Goal: Information Seeking & Learning: Learn about a topic

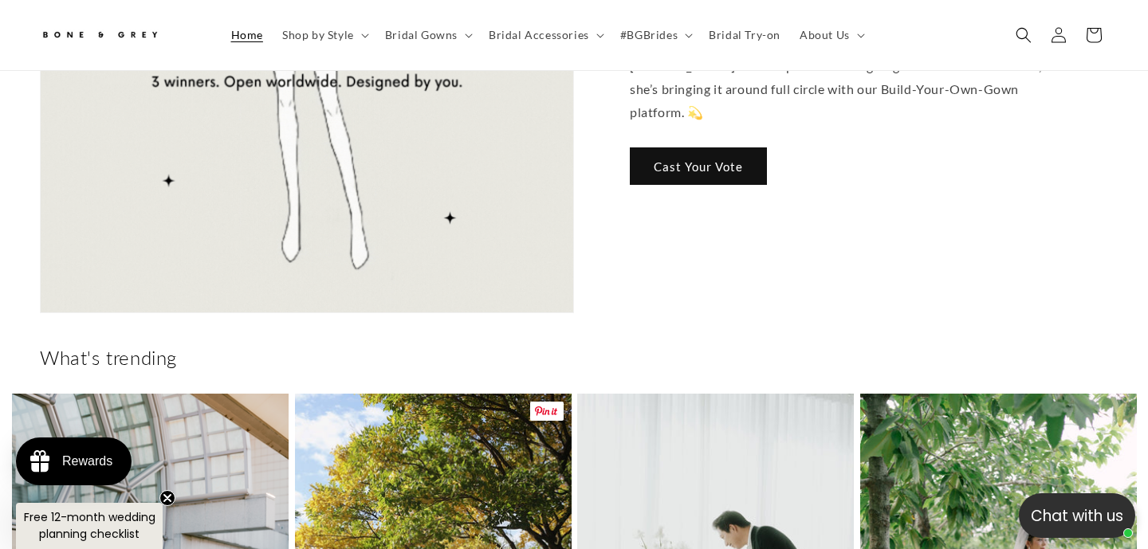
scroll to position [0, 388]
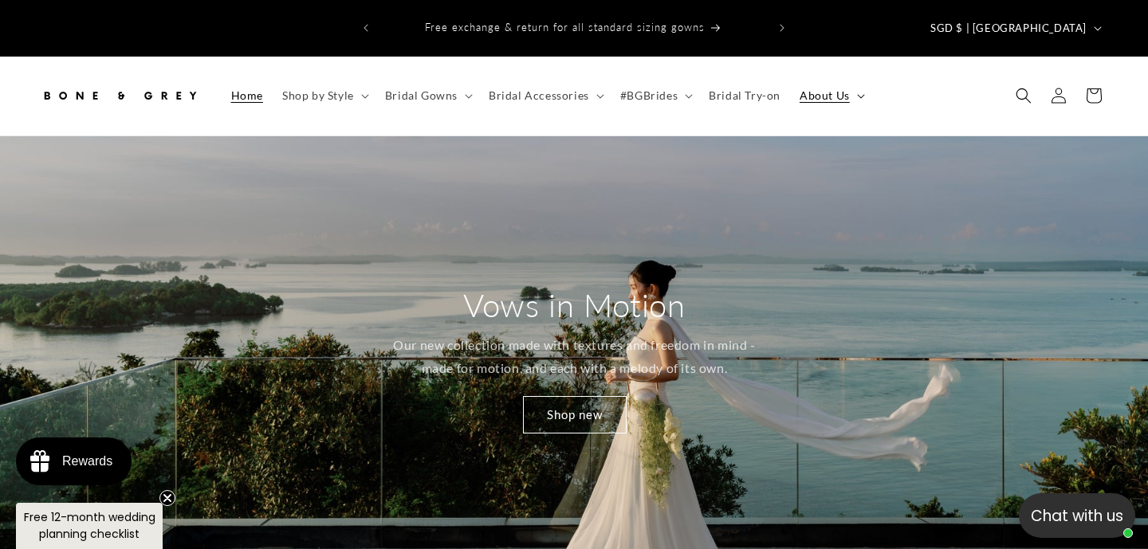
click at [857, 94] on icon at bounding box center [861, 96] width 8 height 5
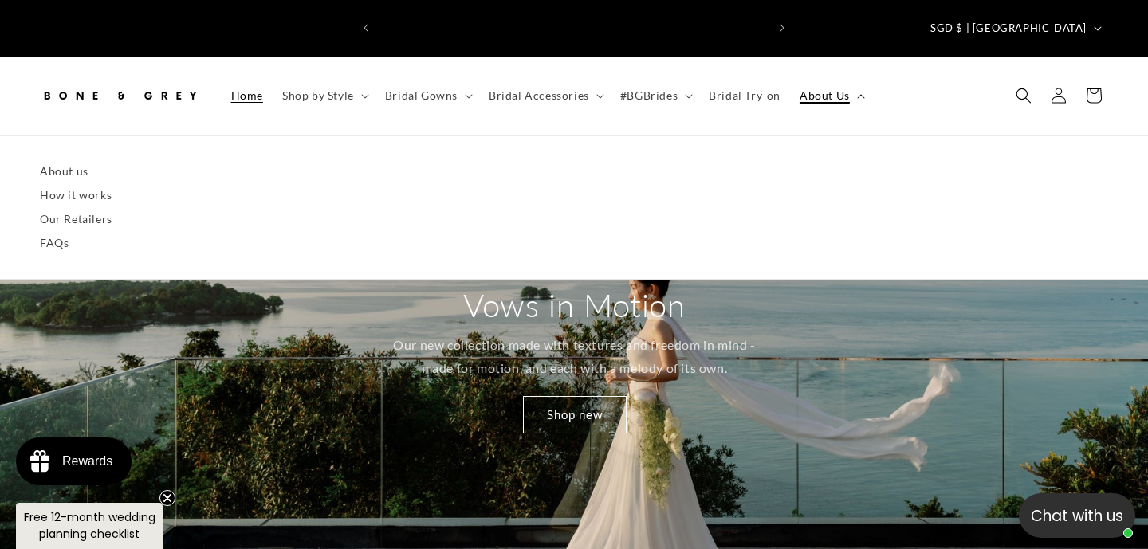
scroll to position [0, 775]
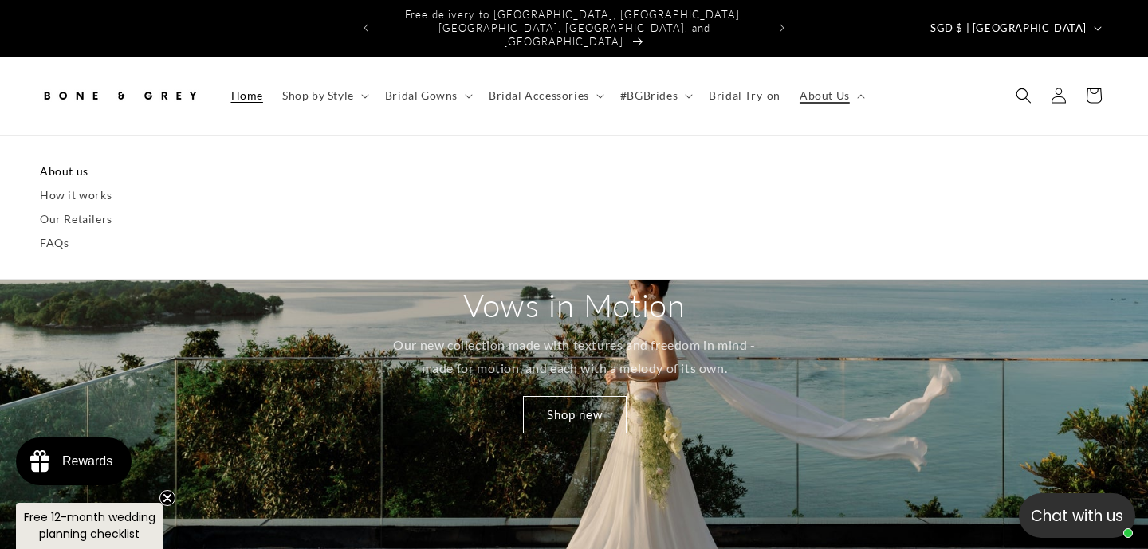
click at [62, 159] on link "About us" at bounding box center [574, 171] width 1068 height 24
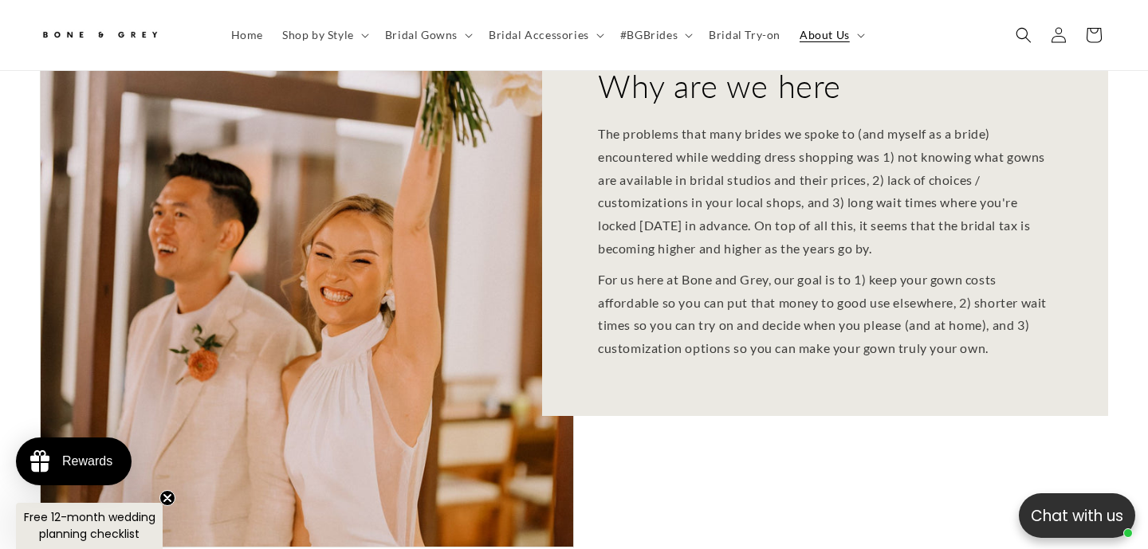
scroll to position [0, 775]
click at [857, 33] on icon at bounding box center [861, 35] width 8 height 5
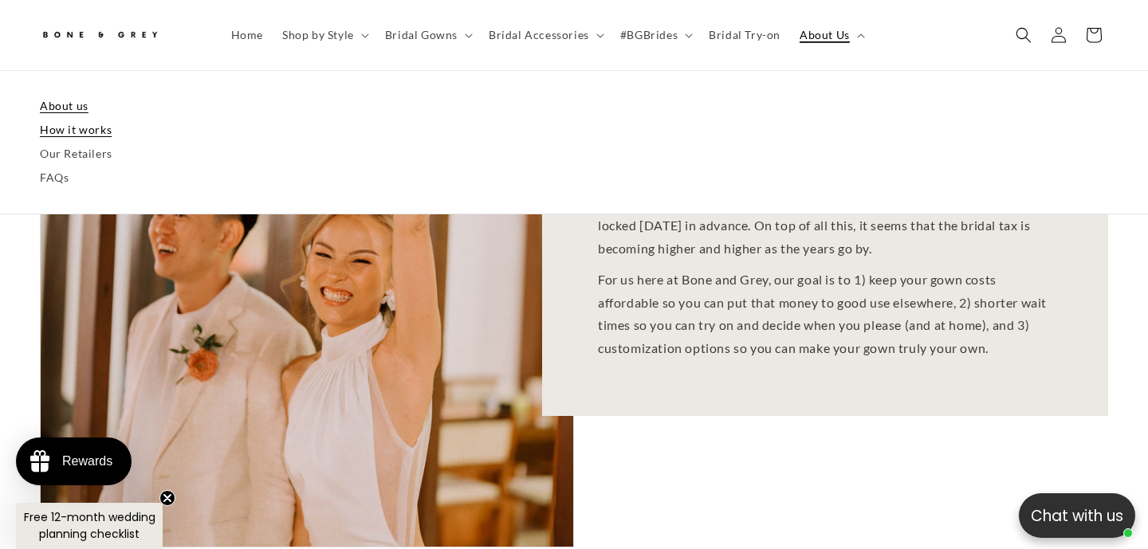
click at [89, 126] on link "How it works" at bounding box center [574, 130] width 1068 height 24
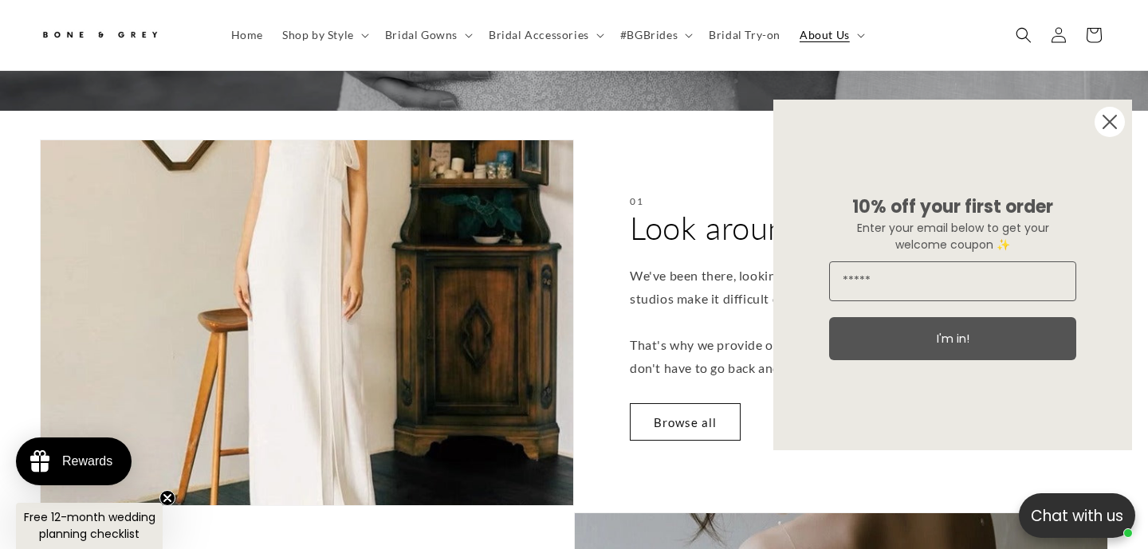
scroll to position [350, 0]
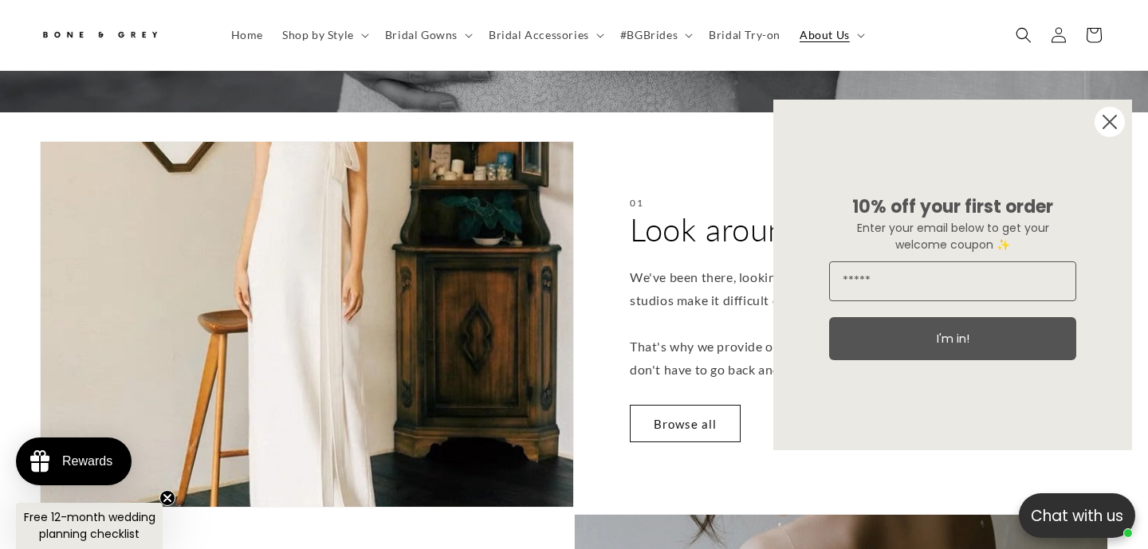
click at [1100, 126] on circle "Close dialog" at bounding box center [1110, 122] width 30 height 30
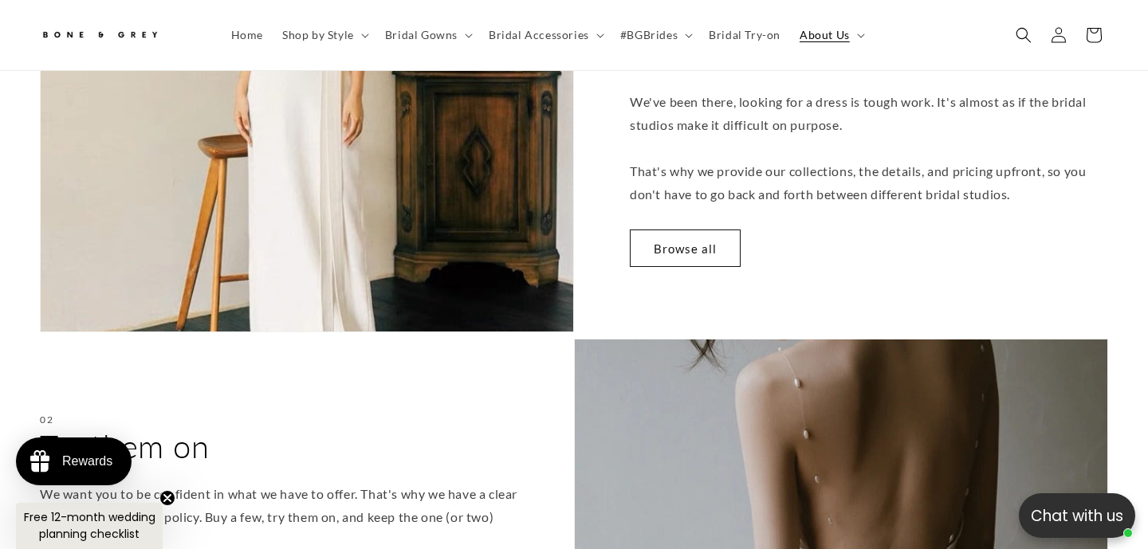
scroll to position [471, 0]
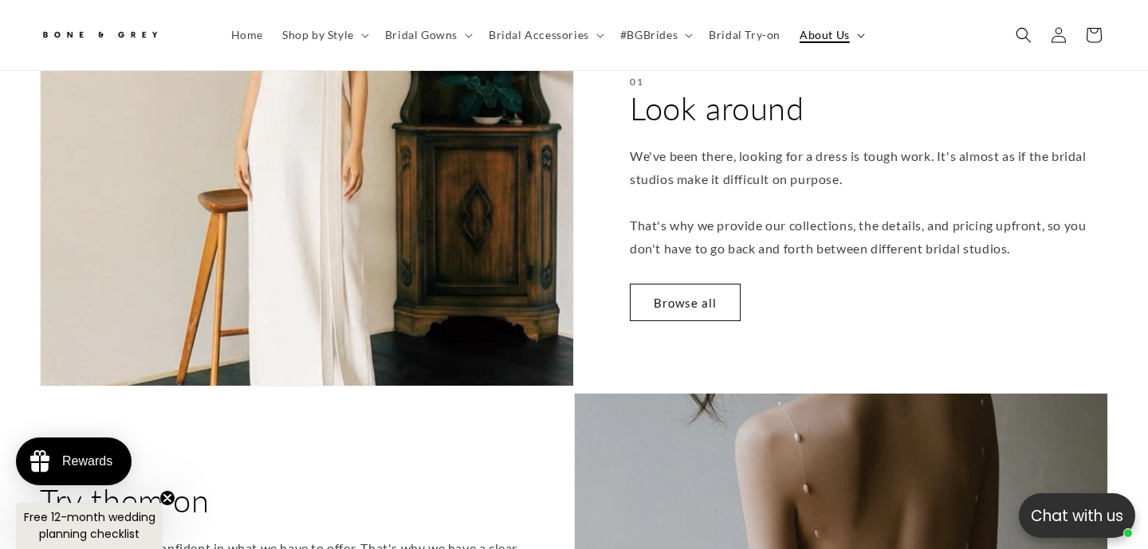
click at [848, 32] on summary "About Us" at bounding box center [830, 34] width 81 height 33
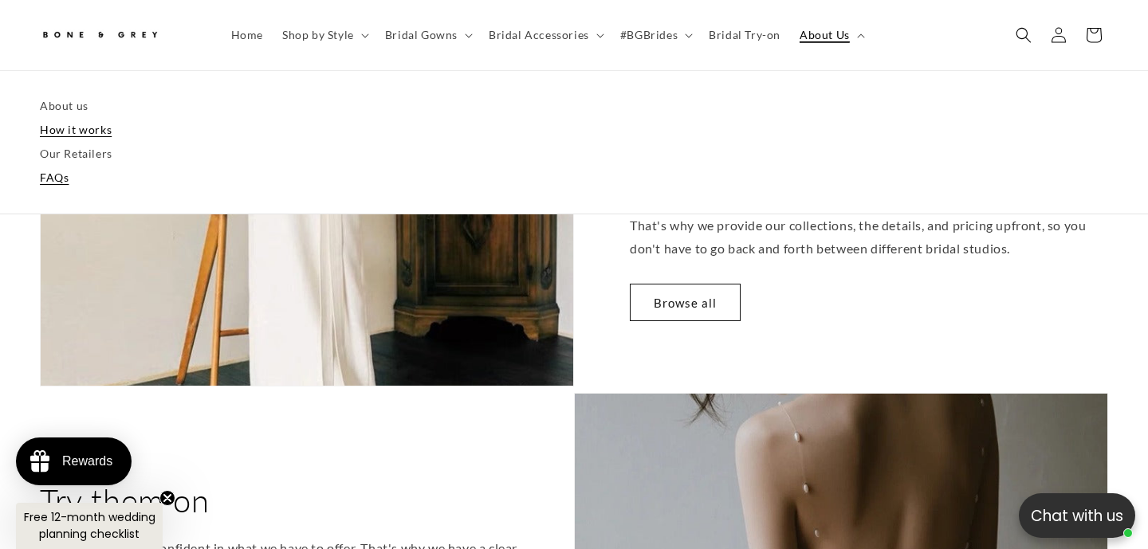
click at [49, 180] on link "FAQs" at bounding box center [574, 179] width 1068 height 24
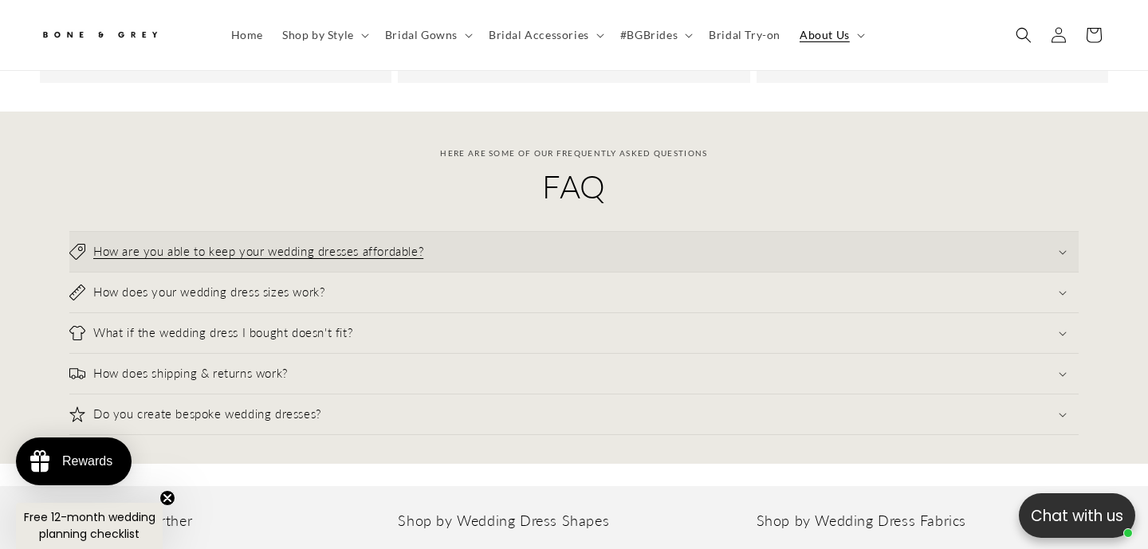
scroll to position [0, 388]
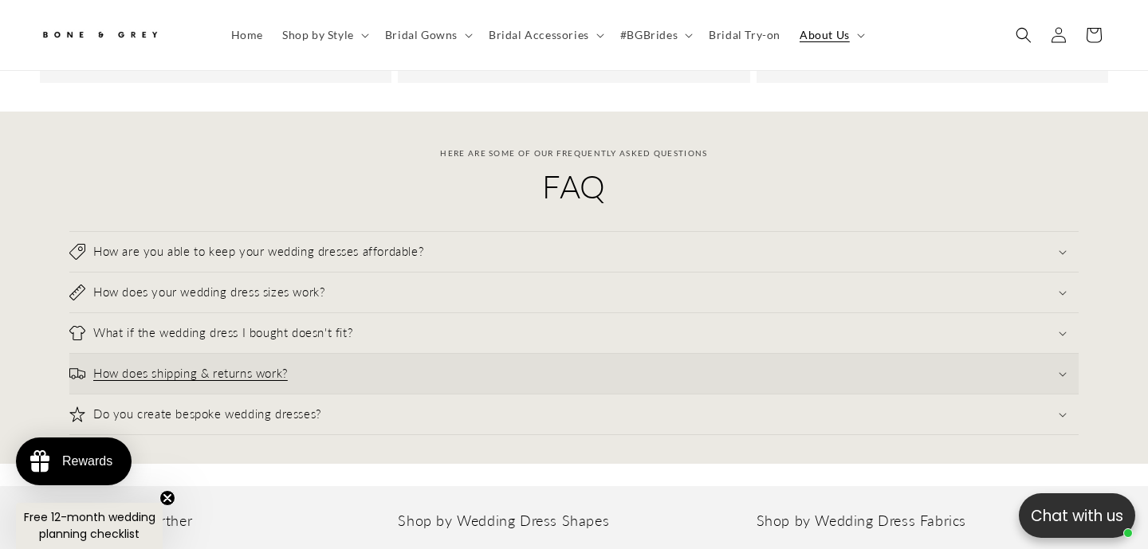
click at [397, 354] on summary "How does shipping & returns work?" at bounding box center [573, 374] width 1009 height 40
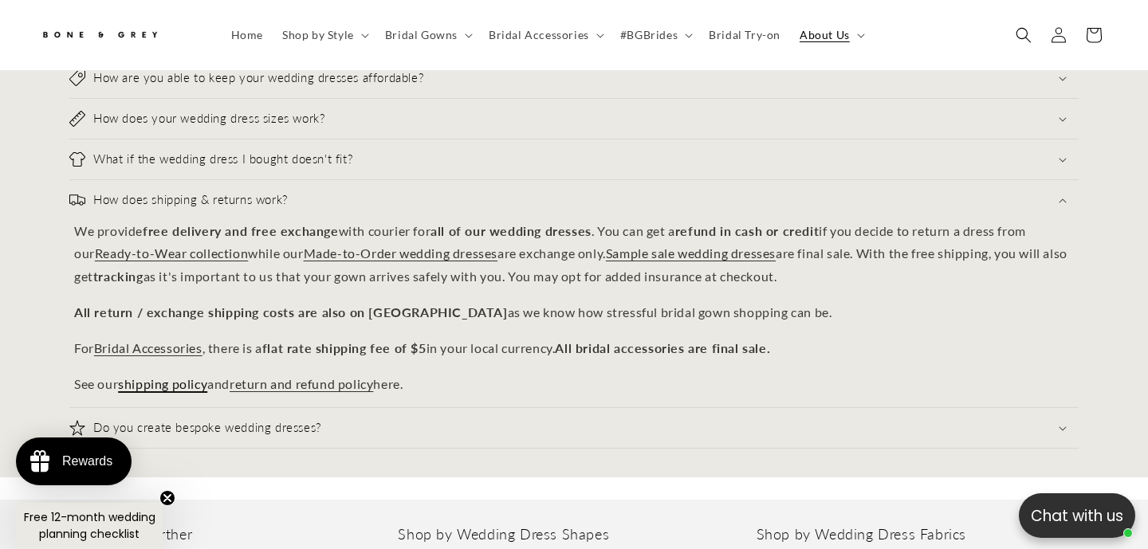
scroll to position [0, 0]
click at [176, 376] on link "shipping policy" at bounding box center [162, 383] width 89 height 15
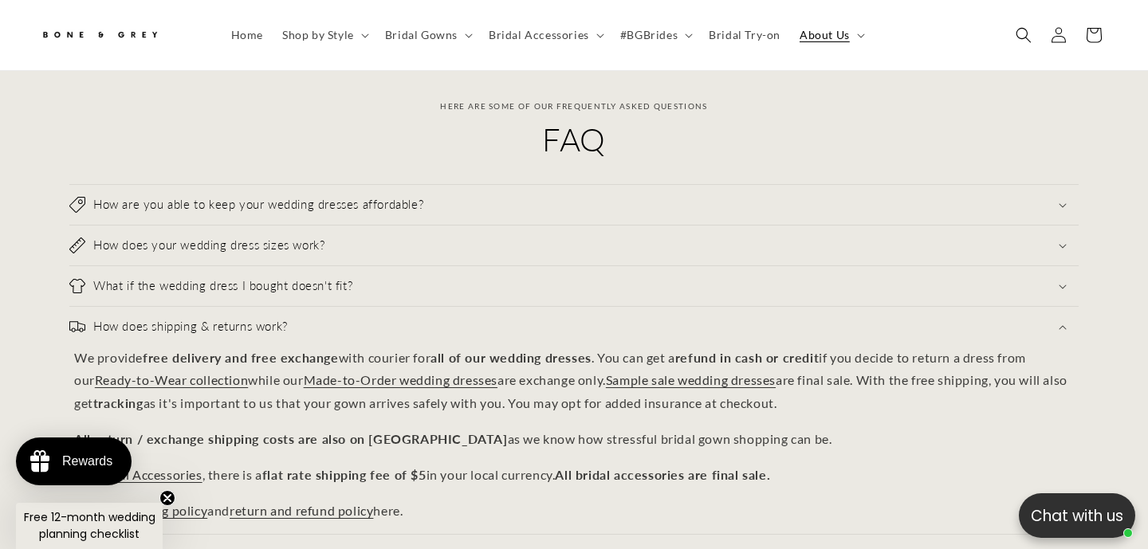
scroll to position [0, 388]
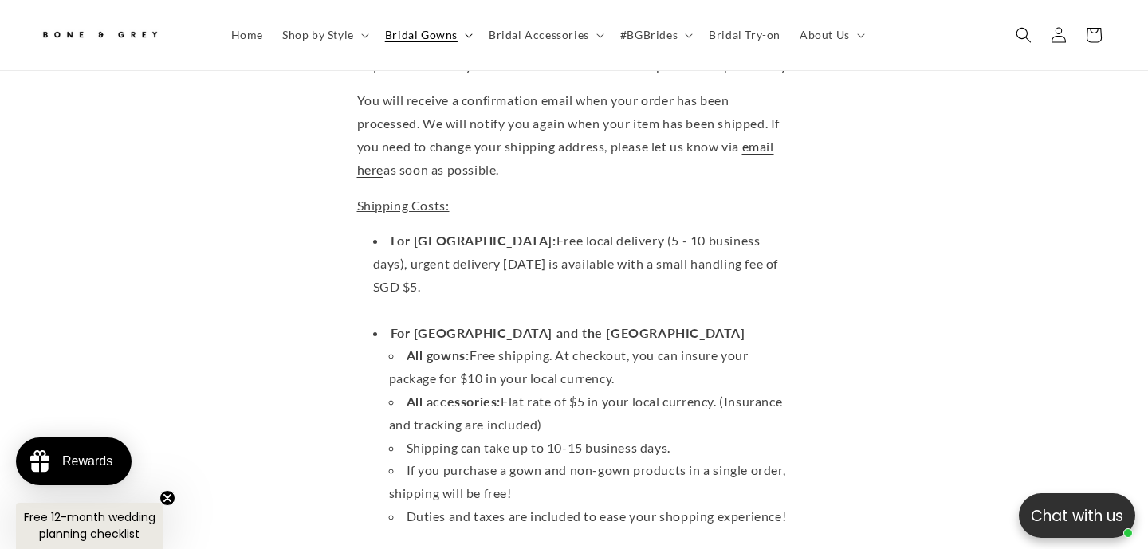
click at [462, 31] on summary "Bridal Gowns" at bounding box center [428, 34] width 104 height 33
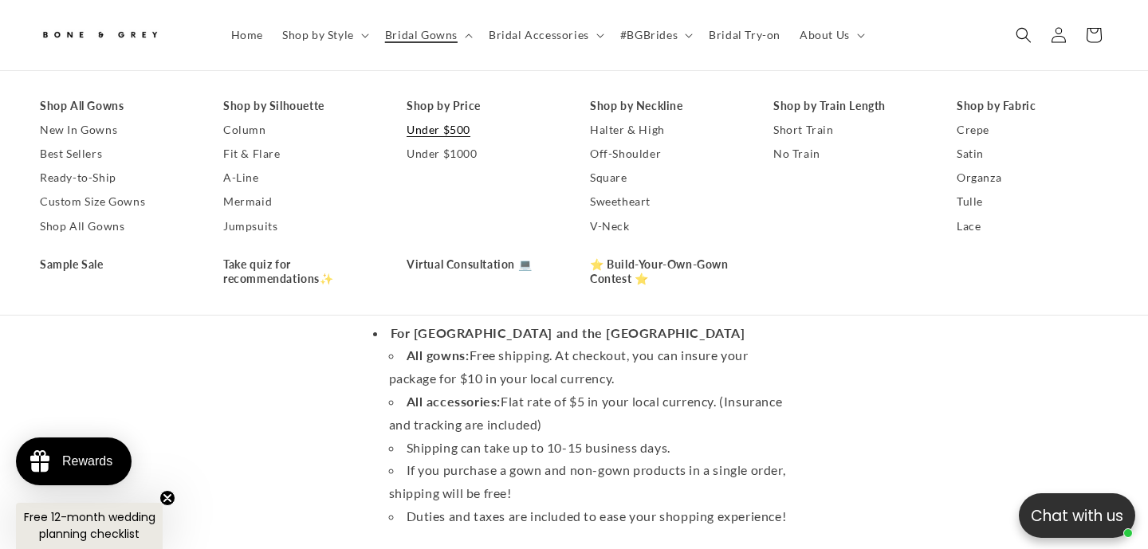
click at [450, 131] on link "Under $500" at bounding box center [482, 130] width 151 height 24
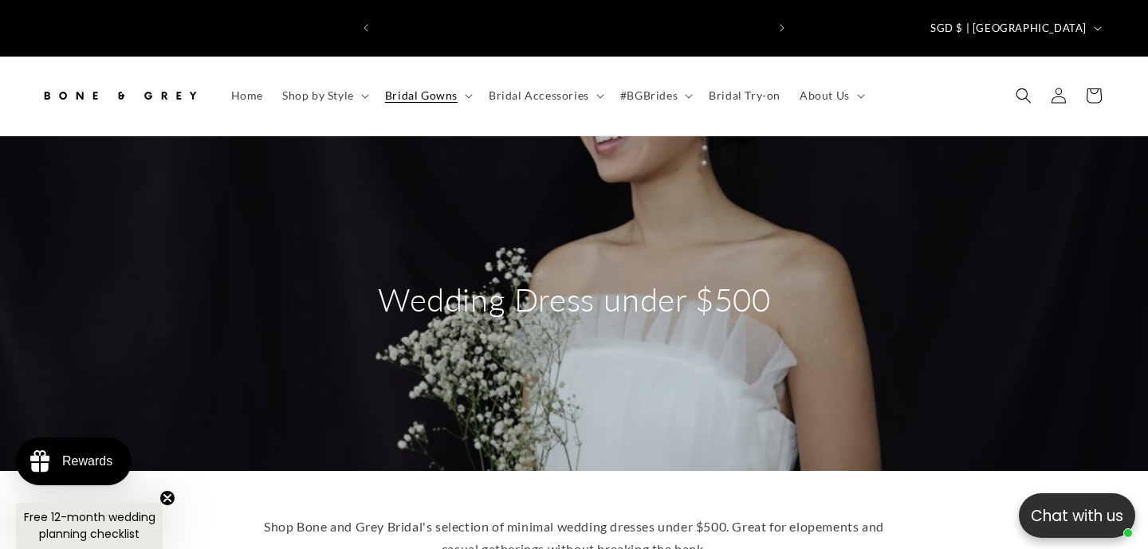
scroll to position [0, 775]
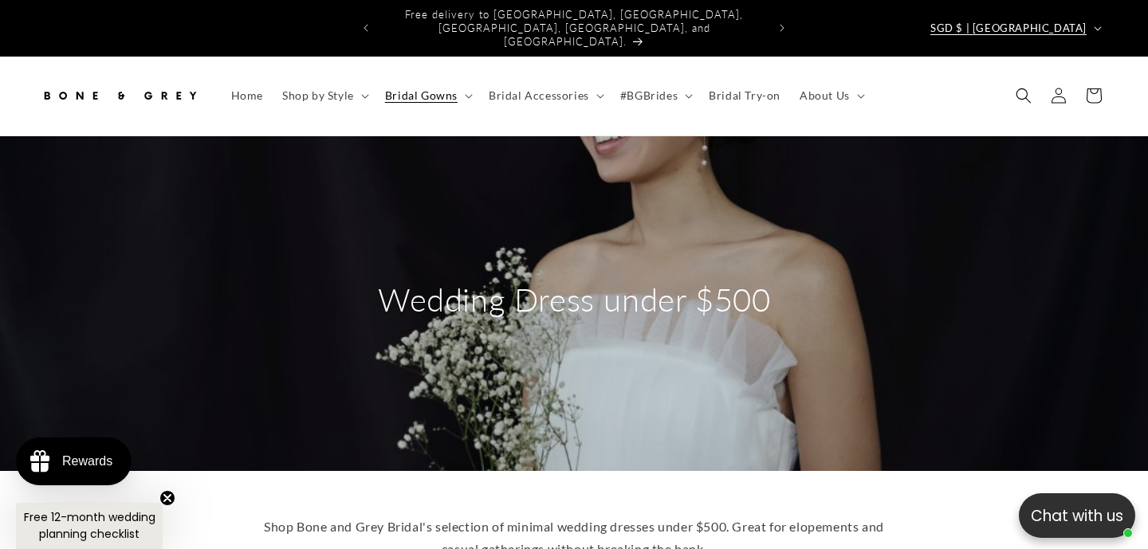
click at [1021, 21] on span "SGD $ | Singapore" at bounding box center [1008, 29] width 156 height 16
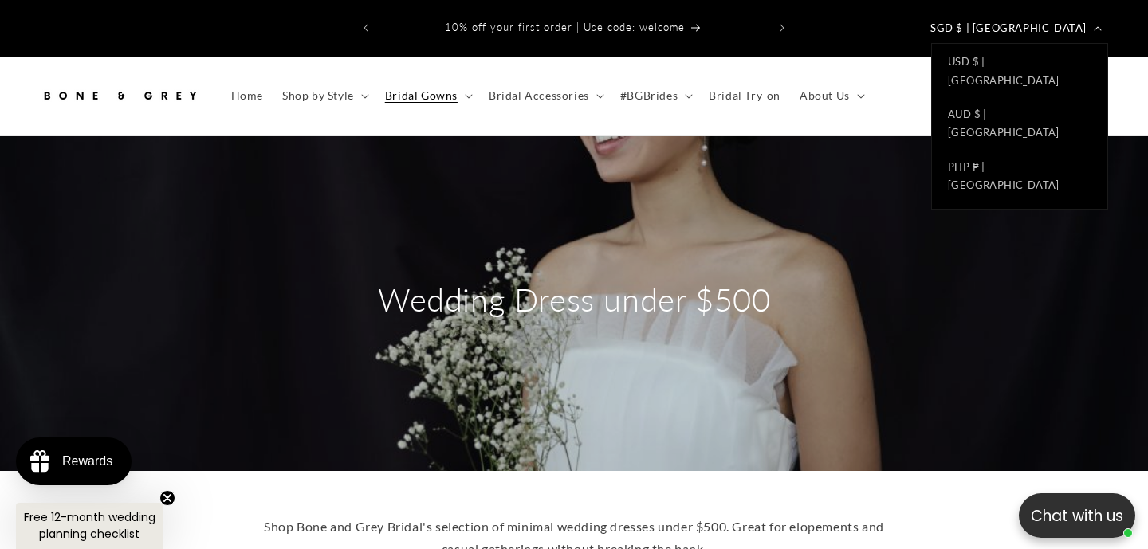
scroll to position [6, 0]
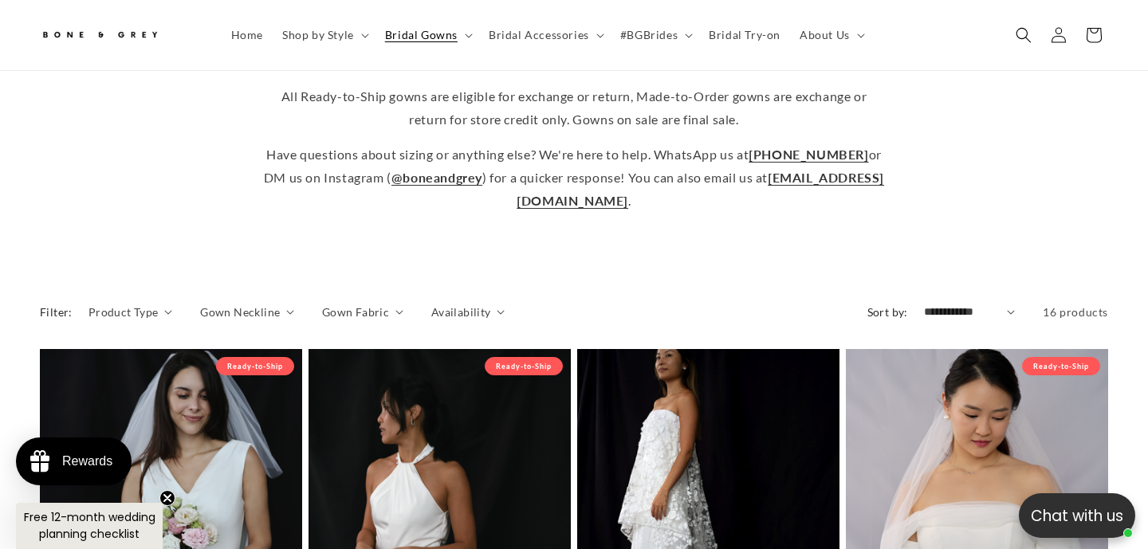
scroll to position [0, 388]
click at [996, 304] on select "**********" at bounding box center [970, 312] width 92 height 17
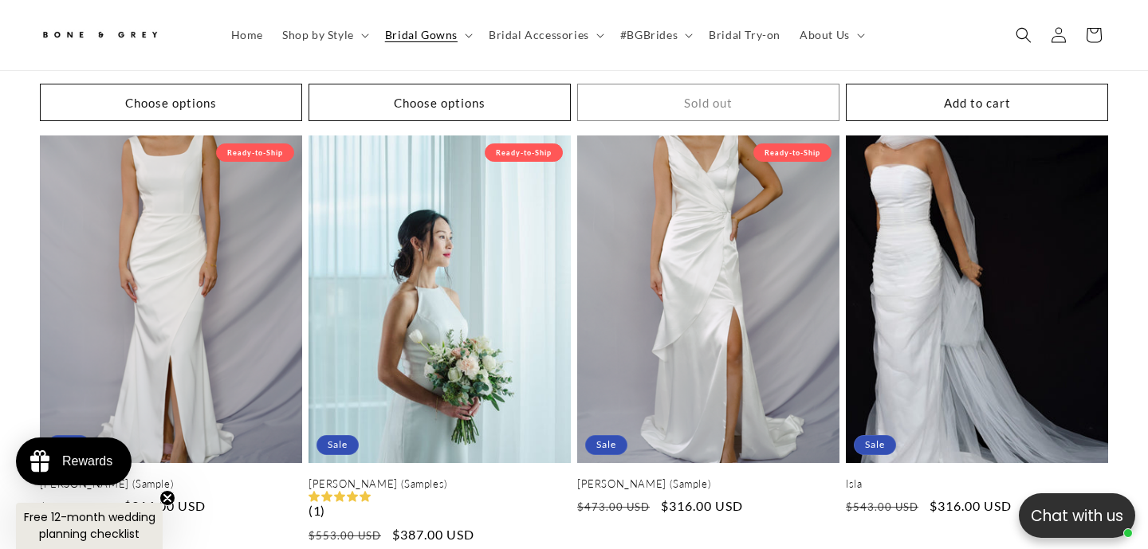
scroll to position [851, 0]
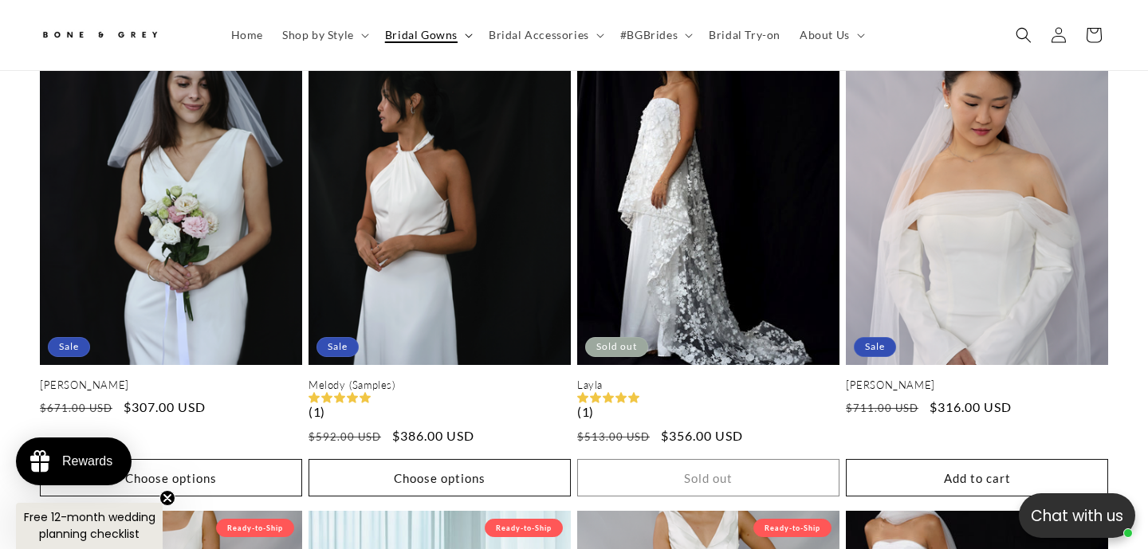
click at [452, 33] on span "Bridal Gowns" at bounding box center [421, 35] width 73 height 14
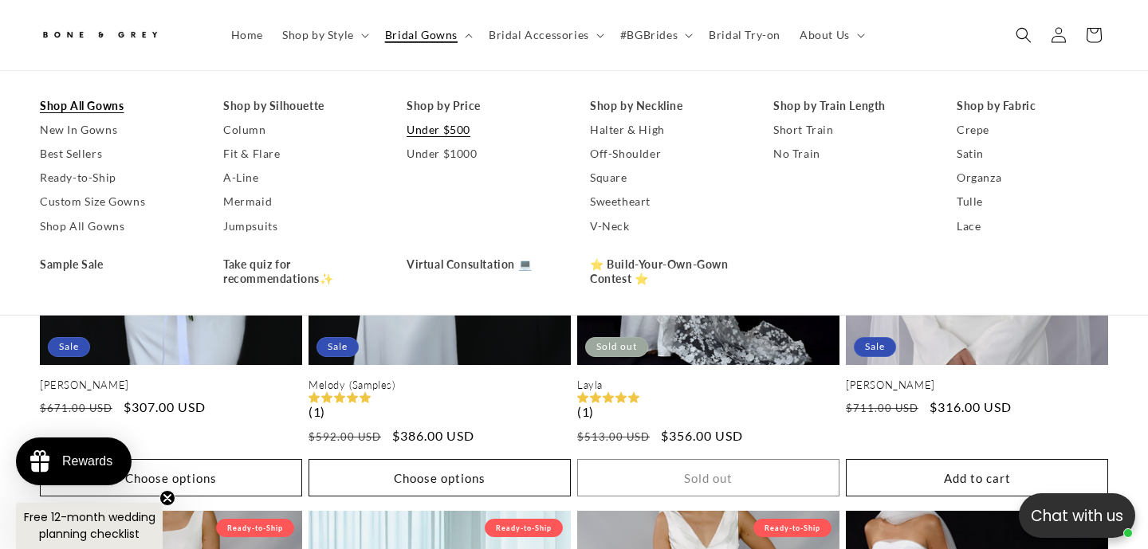
click at [97, 99] on link "Shop All Gowns" at bounding box center [115, 106] width 151 height 24
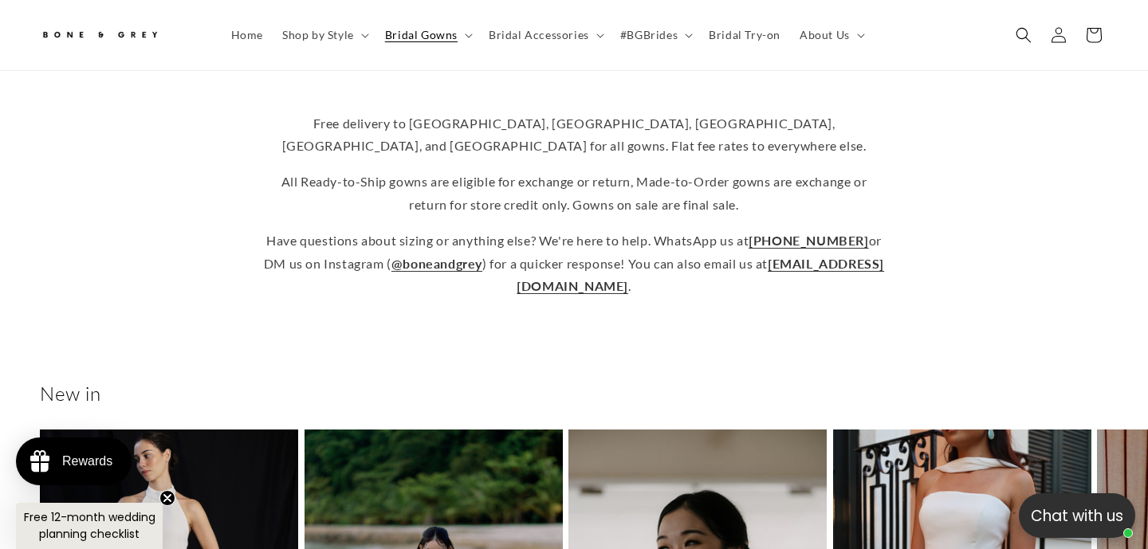
scroll to position [0, 775]
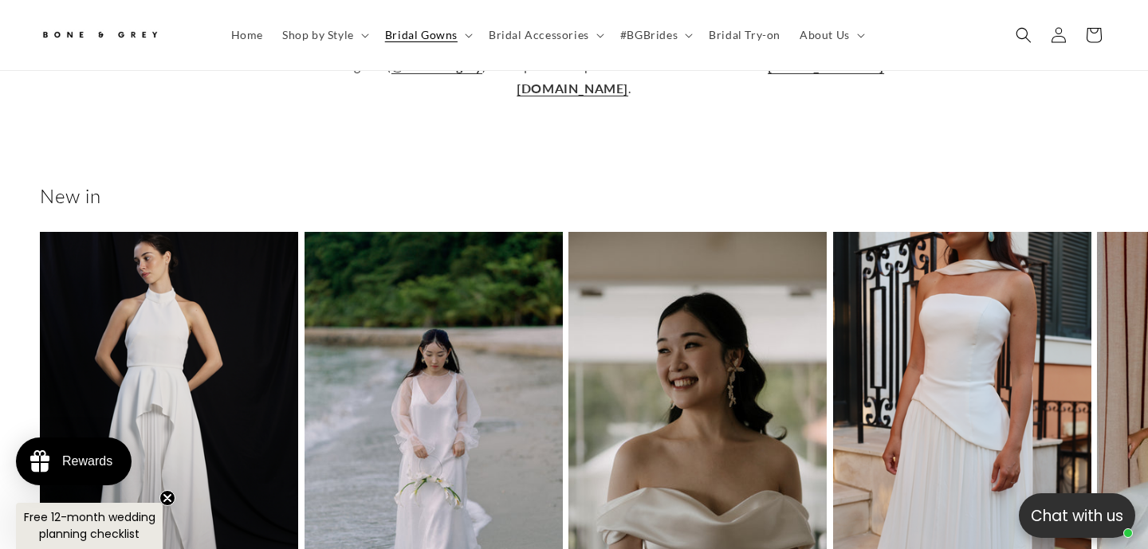
click at [181, 183] on h2 "New in" at bounding box center [574, 195] width 1068 height 25
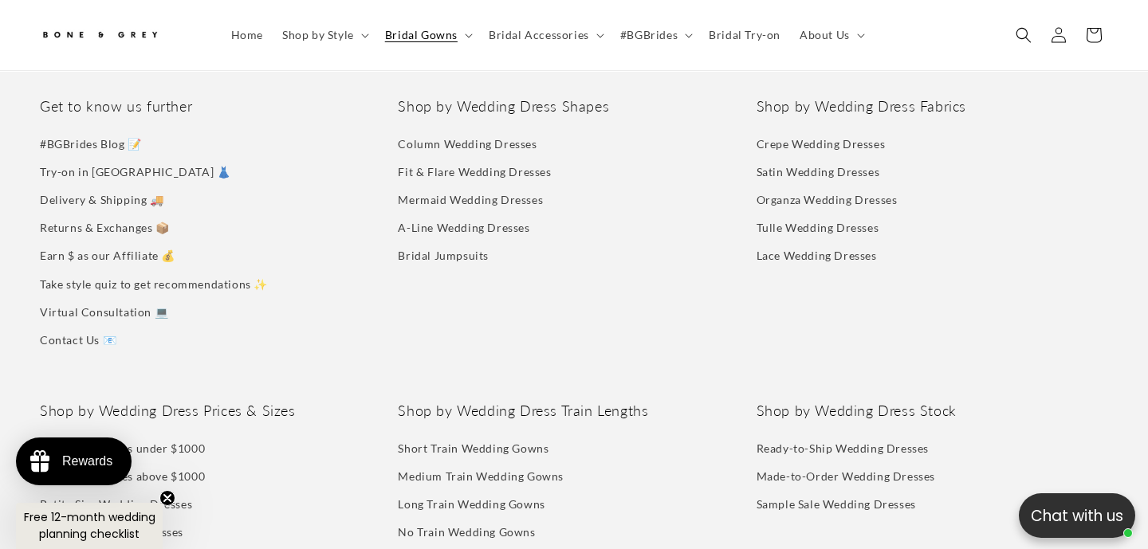
scroll to position [4814, 0]
